Goal: Information Seeking & Learning: Compare options

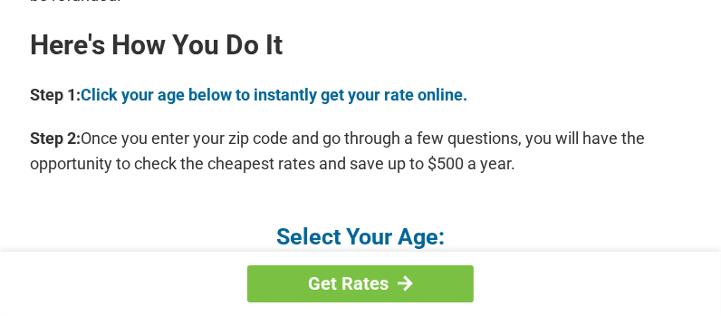
scroll to position [1741, 0]
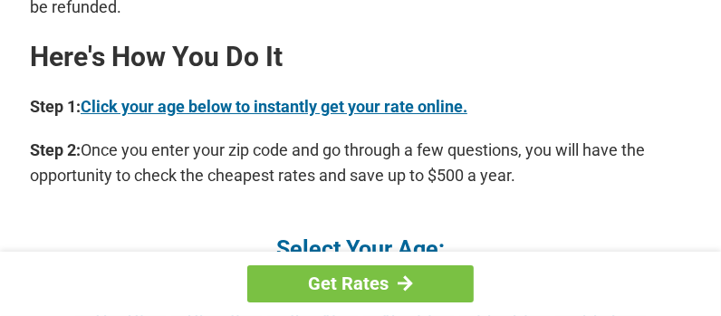
click at [350, 97] on link "Click your age below to instantly get your rate online." at bounding box center [274, 106] width 387 height 19
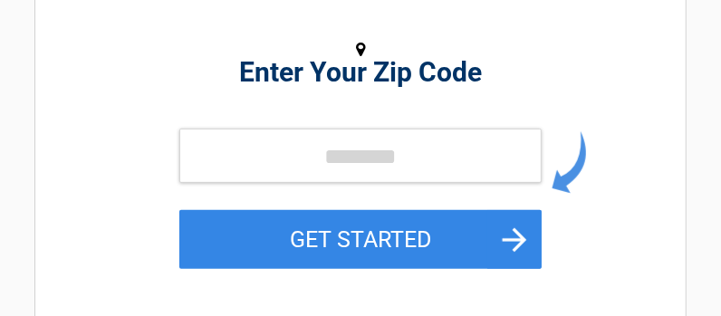
scroll to position [252, 0]
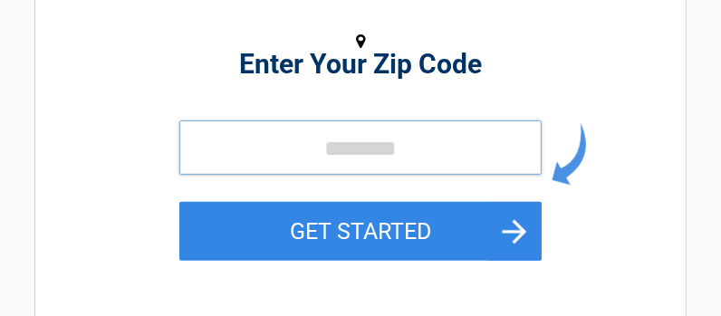
click at [284, 144] on input "tel" at bounding box center [360, 147] width 362 height 54
type input "*****"
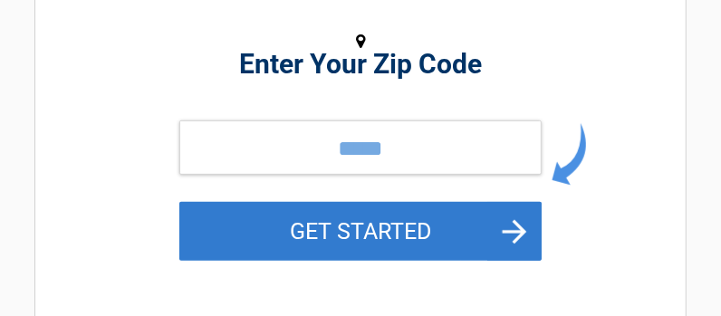
click at [485, 224] on button "GET STARTED" at bounding box center [360, 231] width 362 height 59
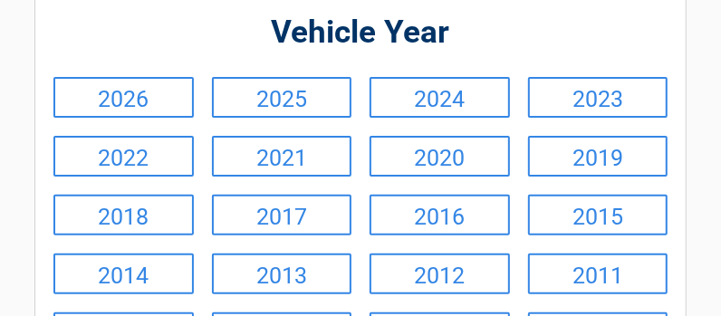
scroll to position [192, 0]
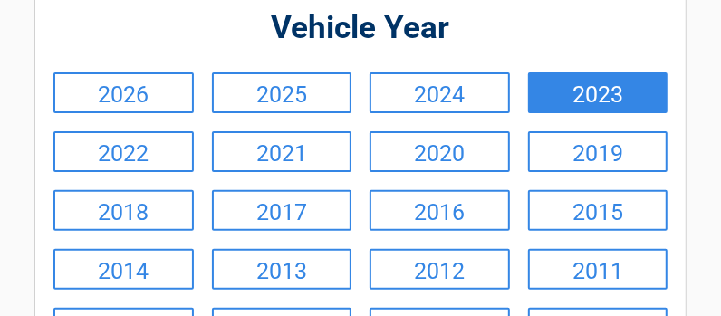
click at [584, 96] on link "2023" at bounding box center [598, 92] width 140 height 41
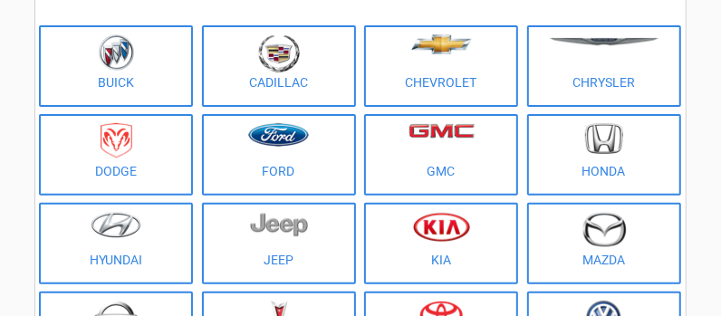
scroll to position [209, 0]
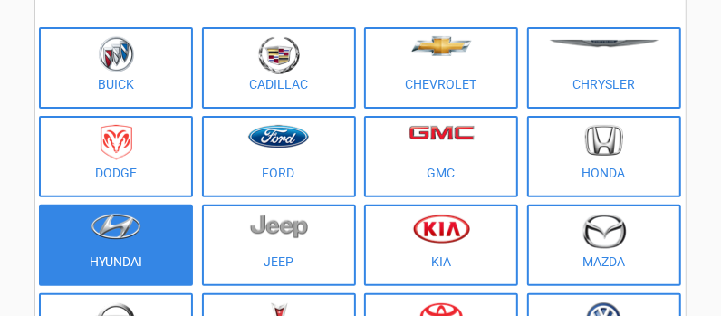
click at [130, 243] on figure at bounding box center [116, 234] width 132 height 41
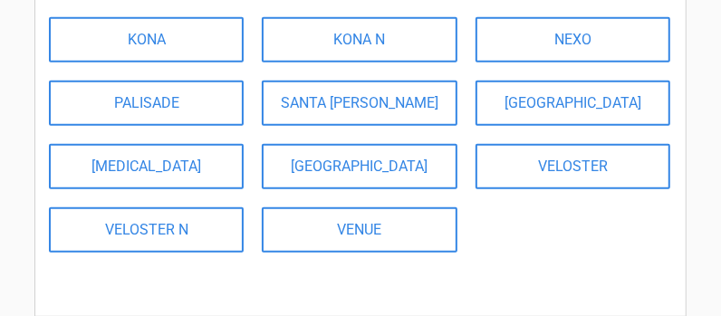
scroll to position [371, 0]
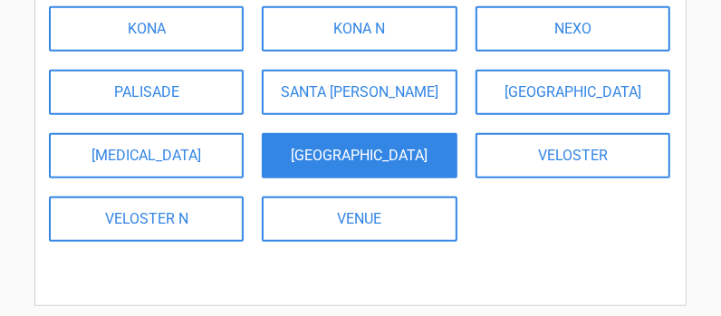
click at [312, 145] on link "[GEOGRAPHIC_DATA]" at bounding box center [359, 155] width 195 height 45
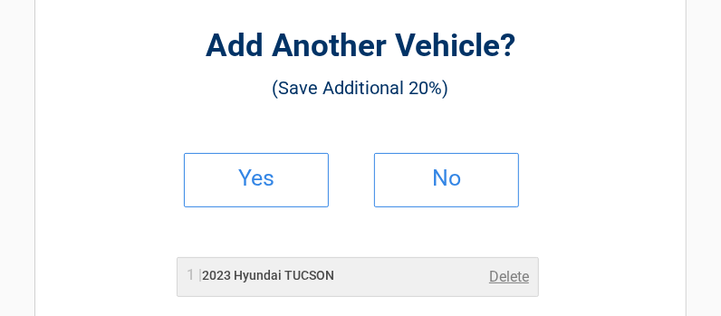
scroll to position [137, 0]
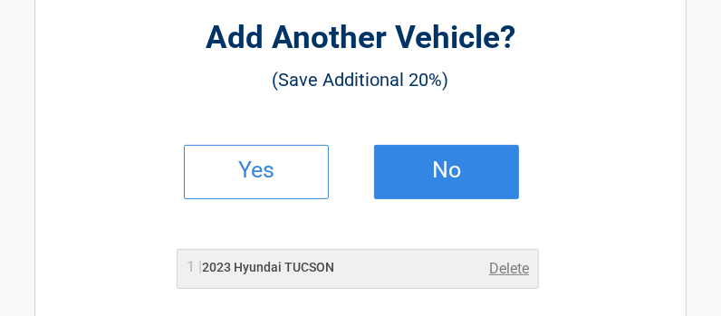
click at [453, 151] on link "No" at bounding box center [446, 172] width 145 height 54
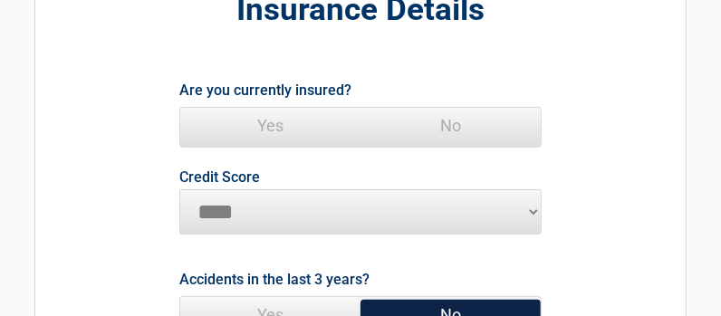
scroll to position [171, 0]
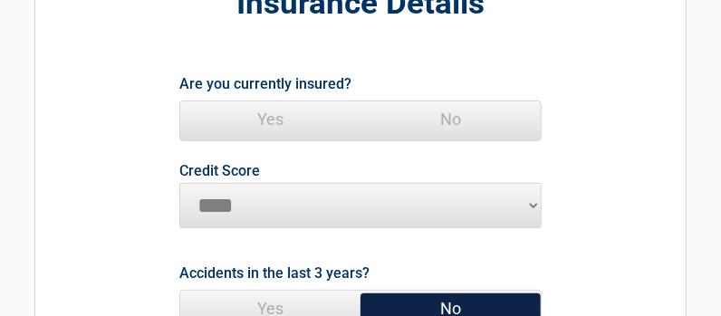
click at [268, 115] on span "Yes" at bounding box center [270, 119] width 180 height 36
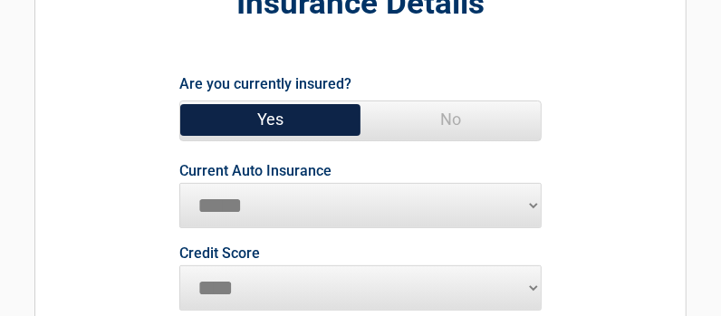
click at [261, 195] on select "**********" at bounding box center [360, 205] width 362 height 45
select select "**********"
click at [179, 183] on select "**********" at bounding box center [360, 205] width 362 height 45
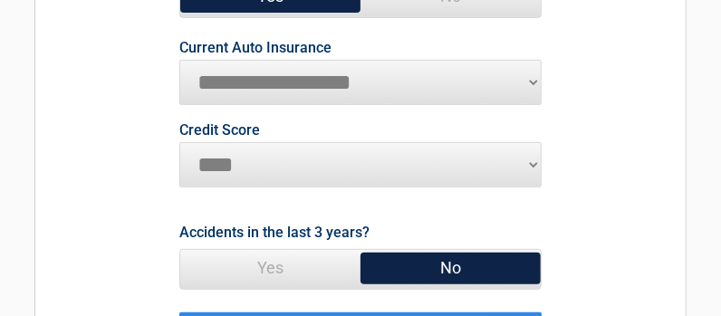
scroll to position [303, 0]
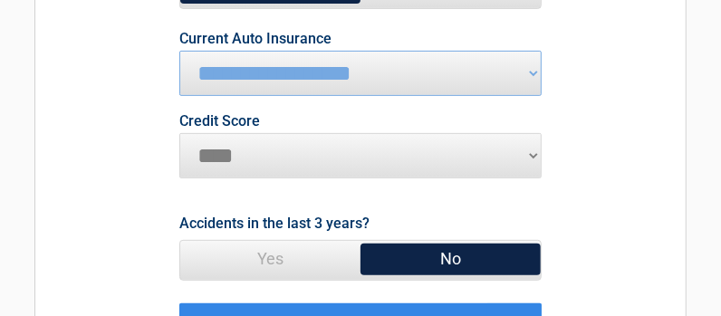
click at [529, 150] on select "********* **** ******* ****" at bounding box center [360, 155] width 362 height 45
select select "*********"
click at [179, 133] on select "********* **** ******* ****" at bounding box center [360, 155] width 362 height 45
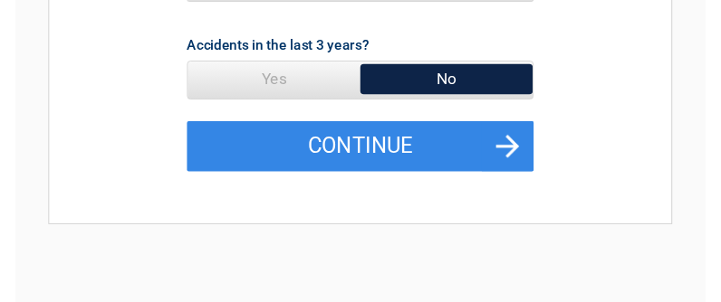
scroll to position [507, 0]
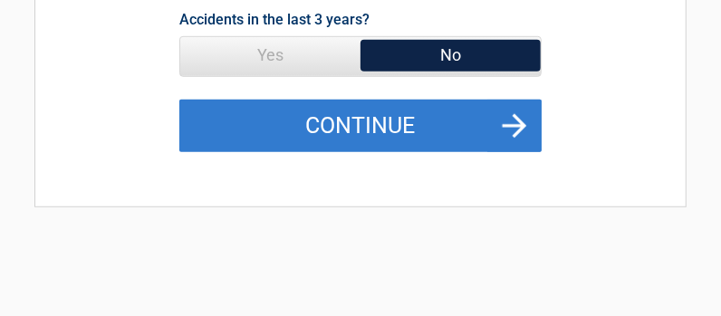
click at [468, 115] on button "Continue" at bounding box center [360, 126] width 362 height 53
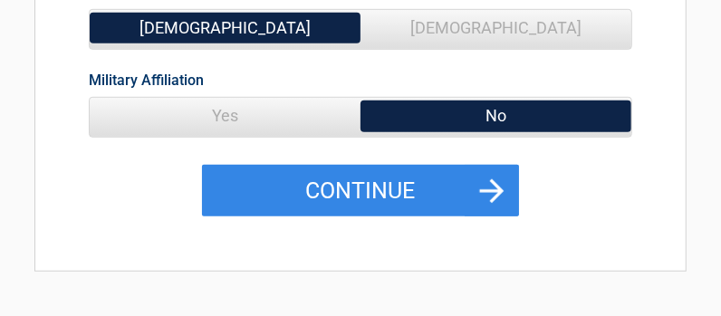
scroll to position [480, 0]
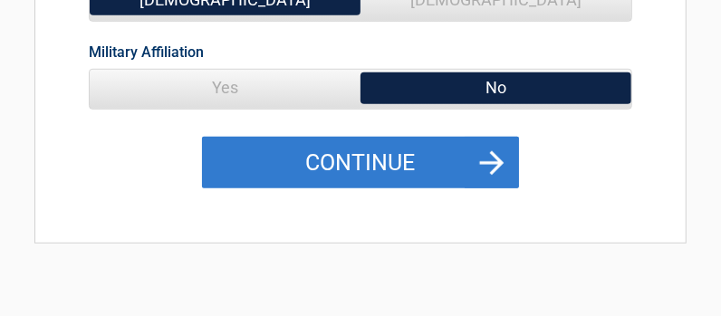
click at [369, 140] on button "Continue" at bounding box center [360, 163] width 317 height 53
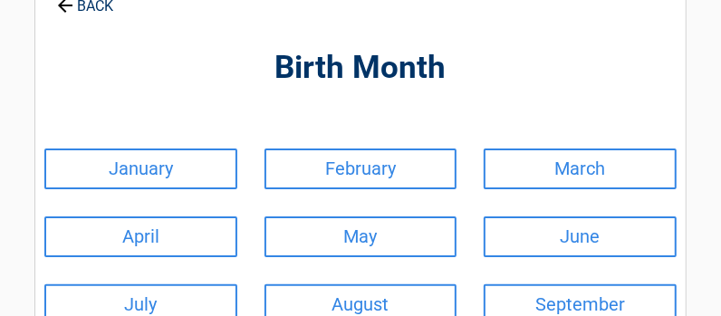
scroll to position [113, 0]
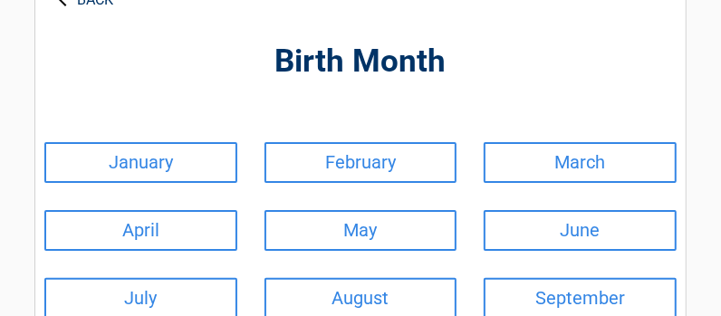
drag, startPoint x: 416, startPoint y: 158, endPoint x: 433, endPoint y: 139, distance: 25.0
click at [416, 154] on link "February" at bounding box center [360, 162] width 193 height 41
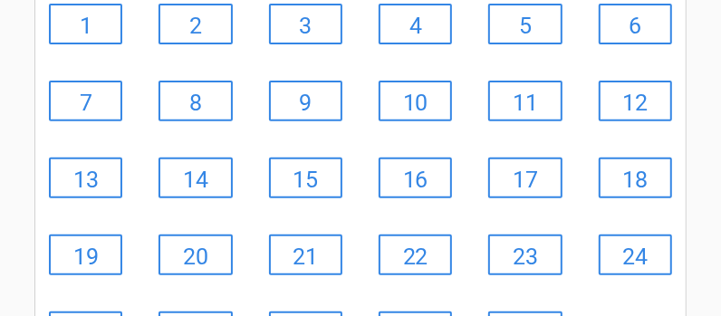
scroll to position [292, 0]
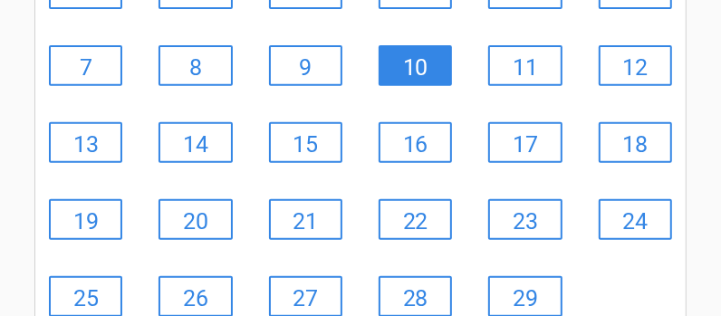
drag, startPoint x: 433, startPoint y: 59, endPoint x: 440, endPoint y: 52, distance: 10.2
click at [433, 58] on link "10" at bounding box center [415, 65] width 73 height 41
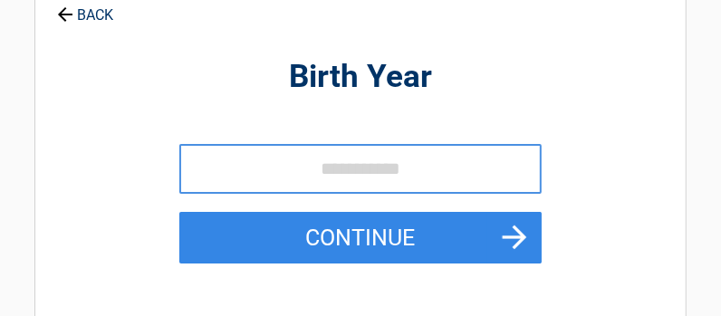
scroll to position [176, 0]
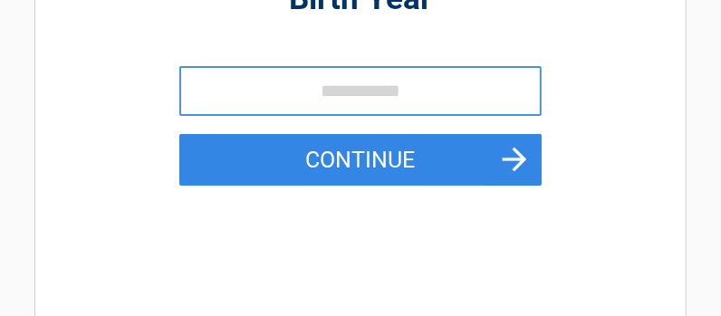
click at [303, 92] on input "tel" at bounding box center [360, 91] width 362 height 50
type input "****"
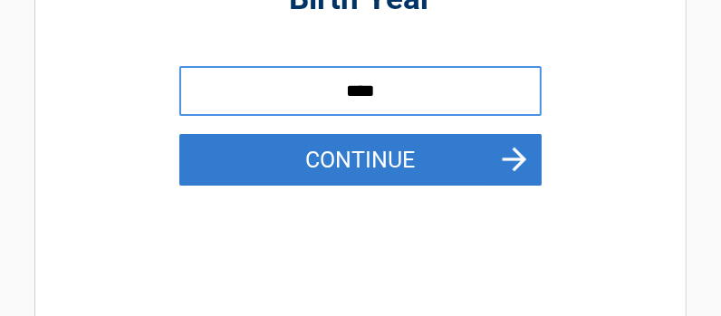
click at [500, 168] on button "Continue" at bounding box center [360, 160] width 362 height 53
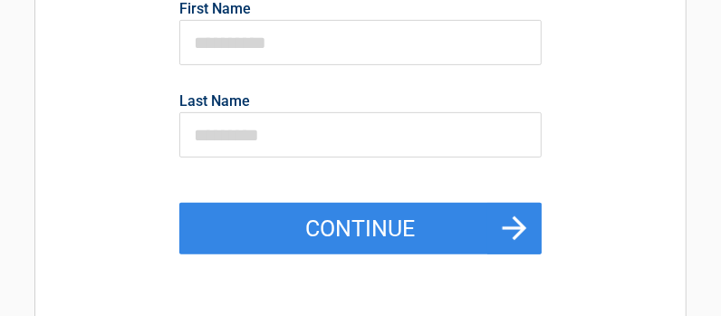
scroll to position [264, 0]
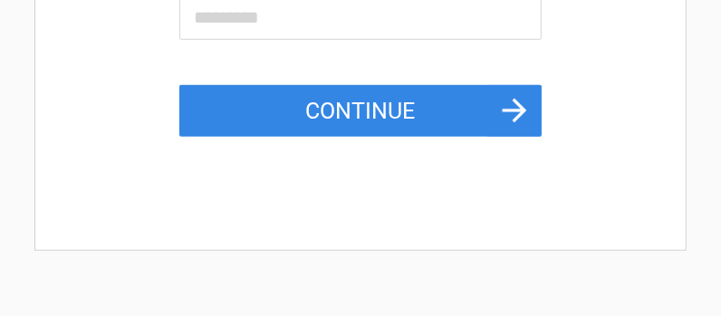
drag, startPoint x: 344, startPoint y: 101, endPoint x: 353, endPoint y: 93, distance: 11.6
click at [345, 99] on button "Continue" at bounding box center [360, 111] width 362 height 53
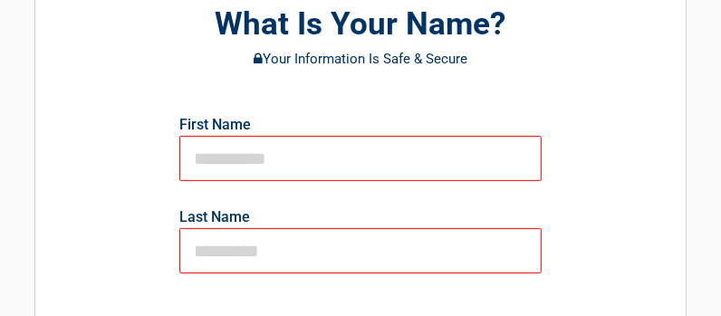
scroll to position [149, 0]
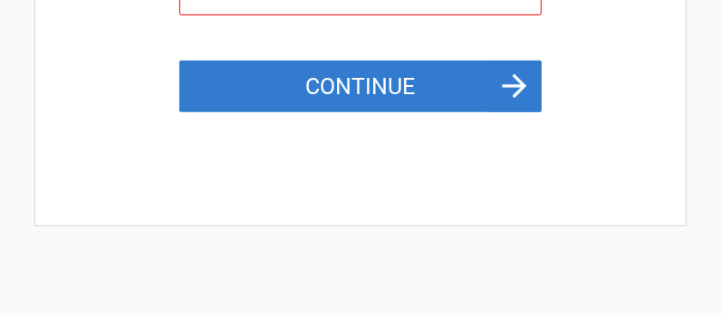
click at [392, 90] on button "Continue" at bounding box center [360, 87] width 362 height 53
